Goal: Check status

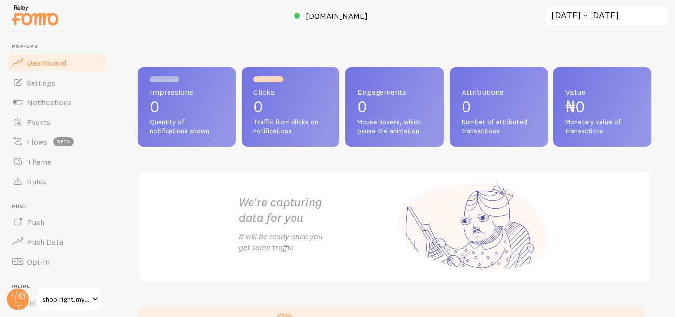
scroll to position [88, 0]
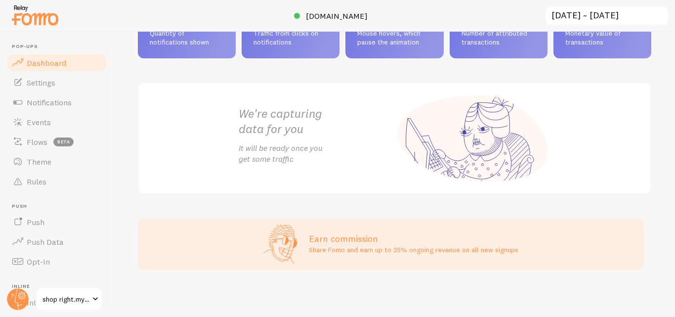
click at [95, 300] on span at bounding box center [95, 299] width 12 height 12
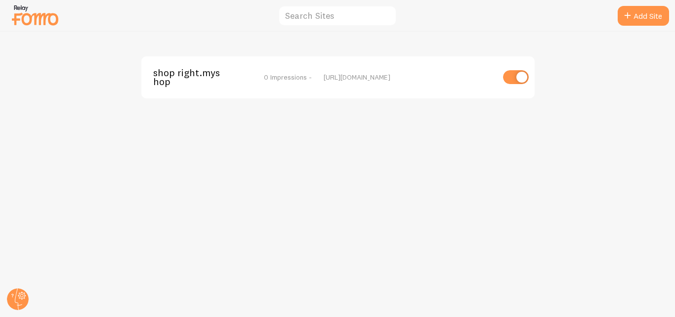
click at [334, 126] on div "shop right.myshop 0 Impressions - [URL][DOMAIN_NAME]" at bounding box center [337, 174] width 675 height 285
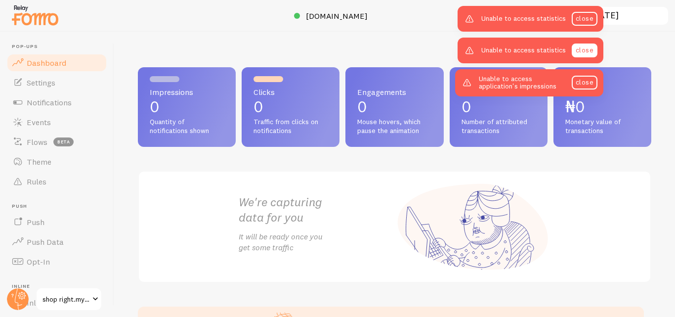
click at [581, 49] on link "close" at bounding box center [585, 50] width 26 height 14
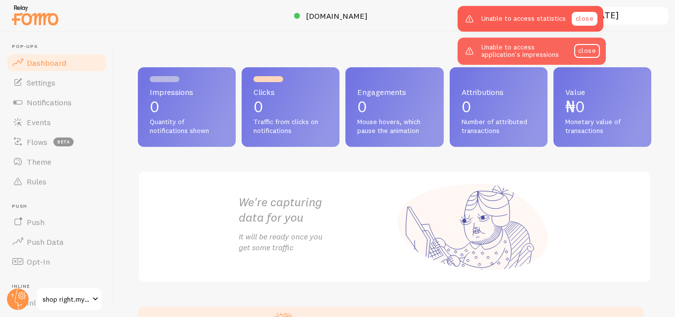
drag, startPoint x: 581, startPoint y: 49, endPoint x: 584, endPoint y: 23, distance: 26.3
click at [584, 23] on div "Unable to access statistics close Unable to access application's impressions cl…" at bounding box center [529, 32] width 148 height 65
click at [584, 23] on link "close" at bounding box center [585, 19] width 26 height 14
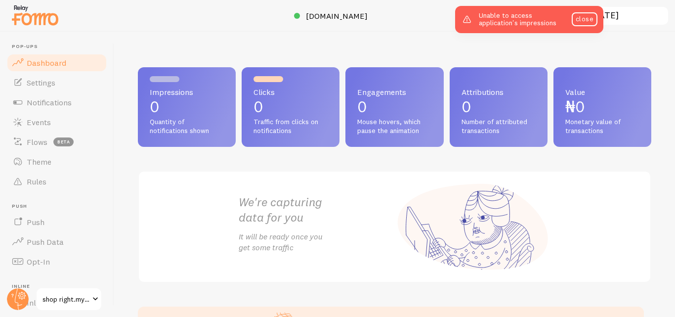
click at [463, 19] on icon at bounding box center [467, 19] width 12 height 12
click at [464, 19] on icon at bounding box center [467, 19] width 12 height 12
click at [268, 102] on p "0" at bounding box center [291, 107] width 74 height 16
click at [270, 133] on span "Traffic from clicks on notifications" at bounding box center [291, 126] width 74 height 17
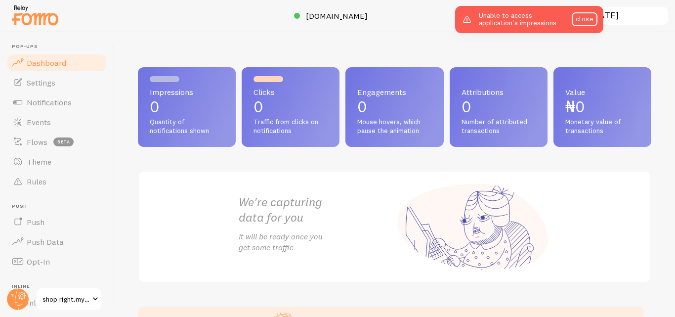
click at [270, 133] on span "Traffic from clicks on notifications" at bounding box center [291, 126] width 74 height 17
